Goal: Transaction & Acquisition: Purchase product/service

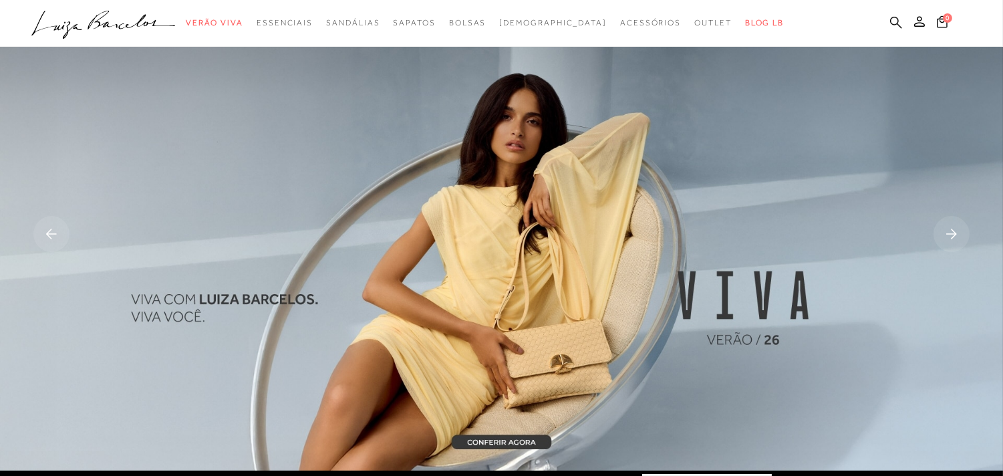
click at [893, 21] on icon at bounding box center [896, 22] width 12 height 13
click at [896, 23] on icon at bounding box center [896, 22] width 12 height 12
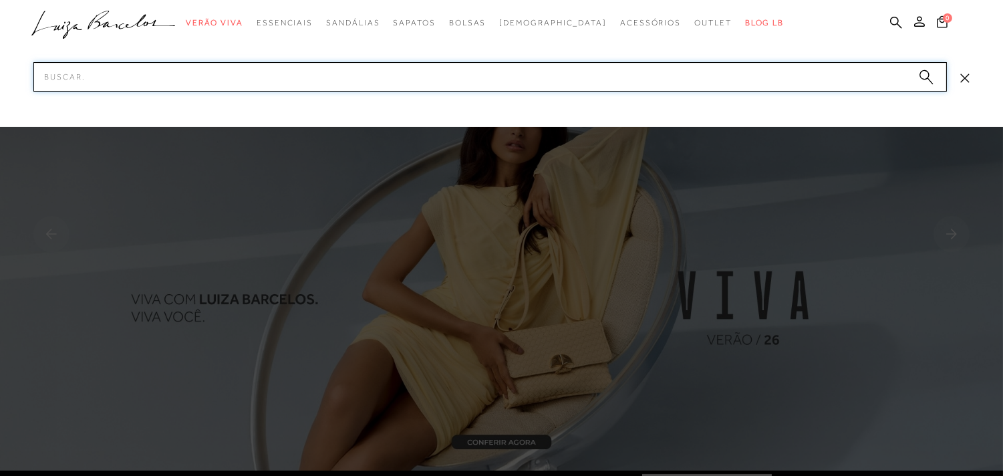
click at [873, 77] on input "Pesquisar" at bounding box center [489, 76] width 913 height 29
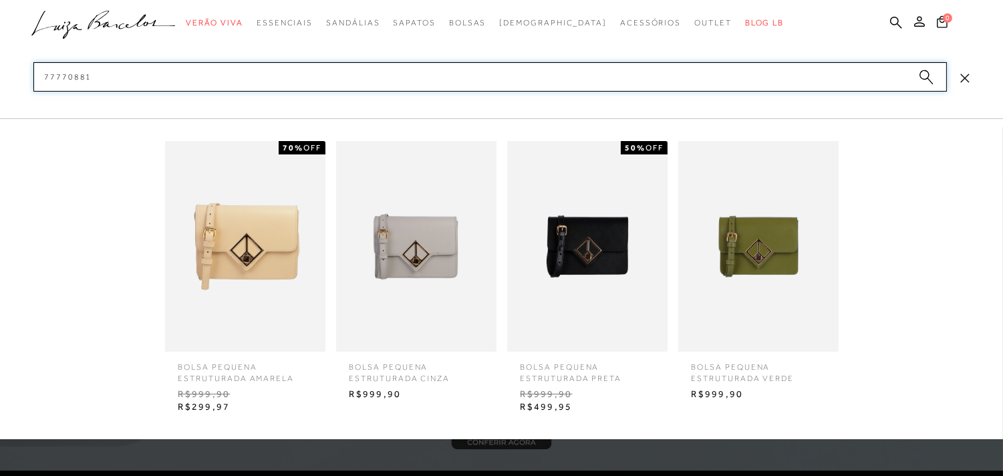
type input "77770881"
click at [565, 247] on img at bounding box center [587, 246] width 160 height 210
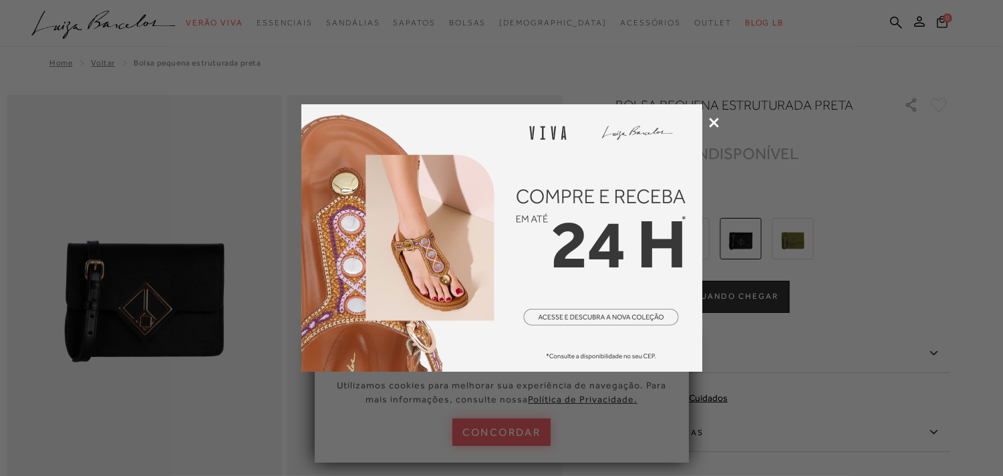
click at [715, 121] on icon at bounding box center [714, 123] width 10 height 10
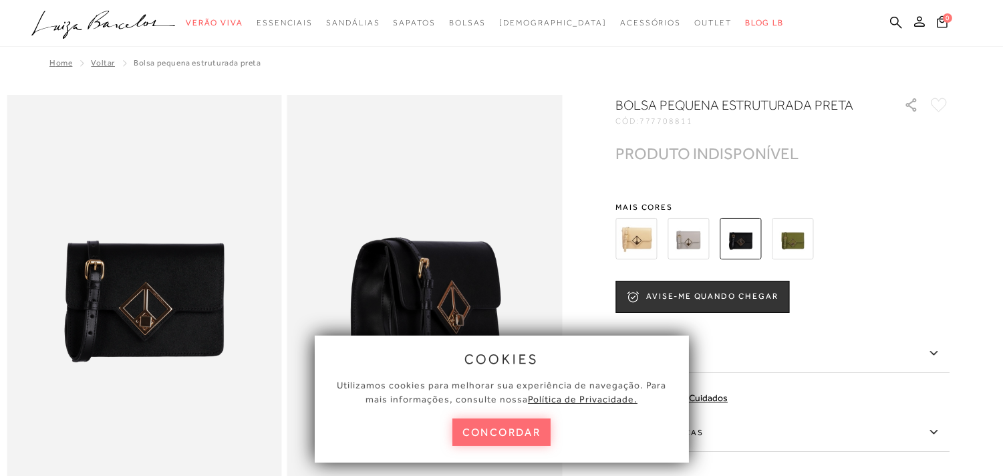
click at [496, 429] on button "concordar" at bounding box center [501, 431] width 99 height 27
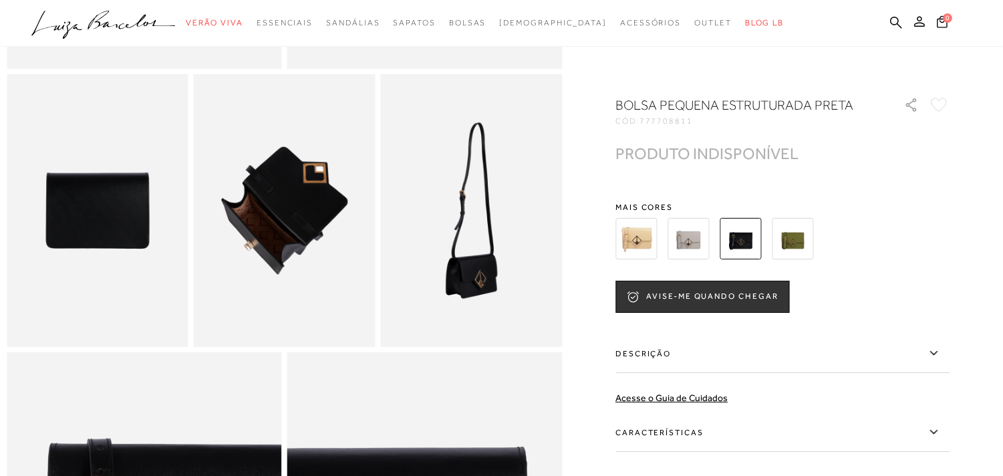
scroll to position [445, 0]
